Goal: Use online tool/utility: Use online tool/utility

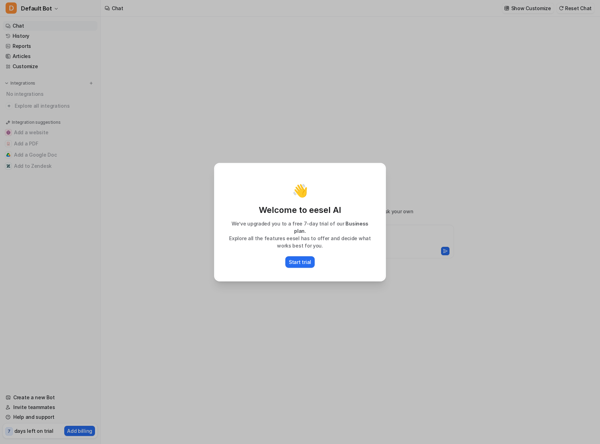
type textarea "**********"
click at [436, 203] on div "👋 Welcome to eesel AI We’ve upgraded you to a free 7-day trial of our Business …" at bounding box center [300, 222] width 600 height 444
click at [170, 259] on div "👋 Welcome to eesel AI We’ve upgraded you to a free 7-day trial of our Business …" at bounding box center [300, 222] width 600 height 444
drag, startPoint x: 146, startPoint y: 230, endPoint x: 146, endPoint y: 223, distance: 6.6
click at [146, 227] on div "👋 Welcome to eesel AI We’ve upgraded you to a free 7-day trial of our Business …" at bounding box center [300, 222] width 600 height 444
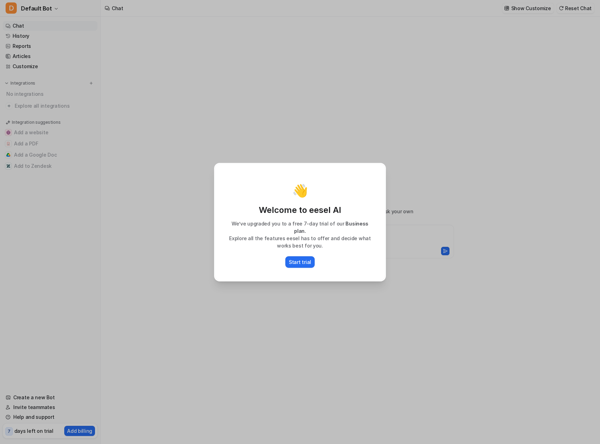
drag, startPoint x: 249, startPoint y: 115, endPoint x: 468, endPoint y: 42, distance: 230.2
click at [262, 110] on div "👋 Welcome to eesel AI We’ve upgraded you to a free 7-day trial of our Business …" at bounding box center [300, 222] width 183 height 444
click at [495, 173] on div "👋 Welcome to eesel AI We’ve upgraded you to a free 7-day trial of our Business …" at bounding box center [300, 222] width 600 height 444
